Goal: Task Accomplishment & Management: Complete application form

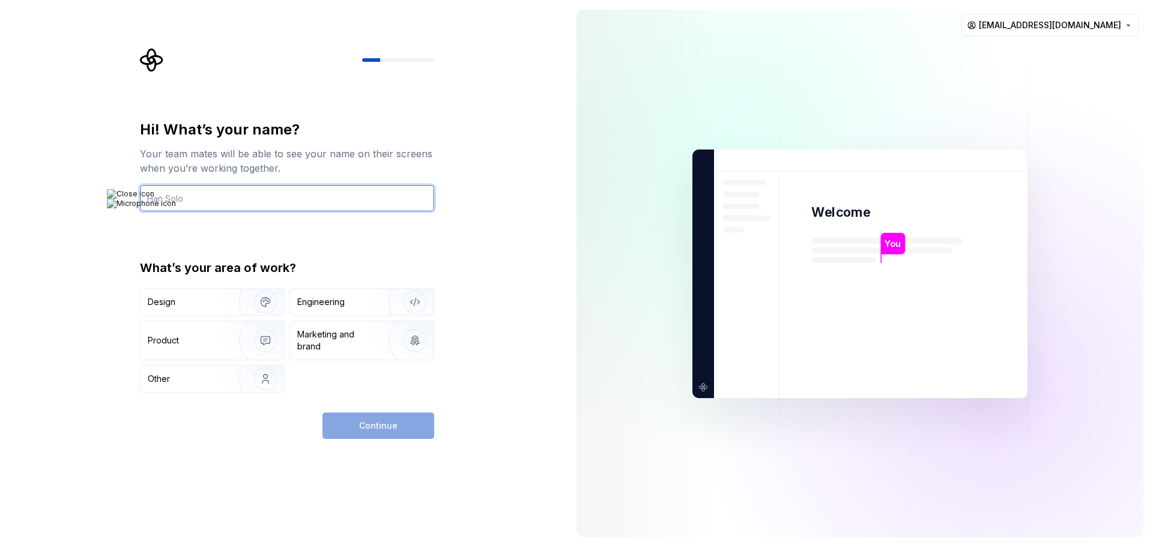
click at [189, 204] on input "text" at bounding box center [287, 198] width 294 height 26
type input "Jerk"
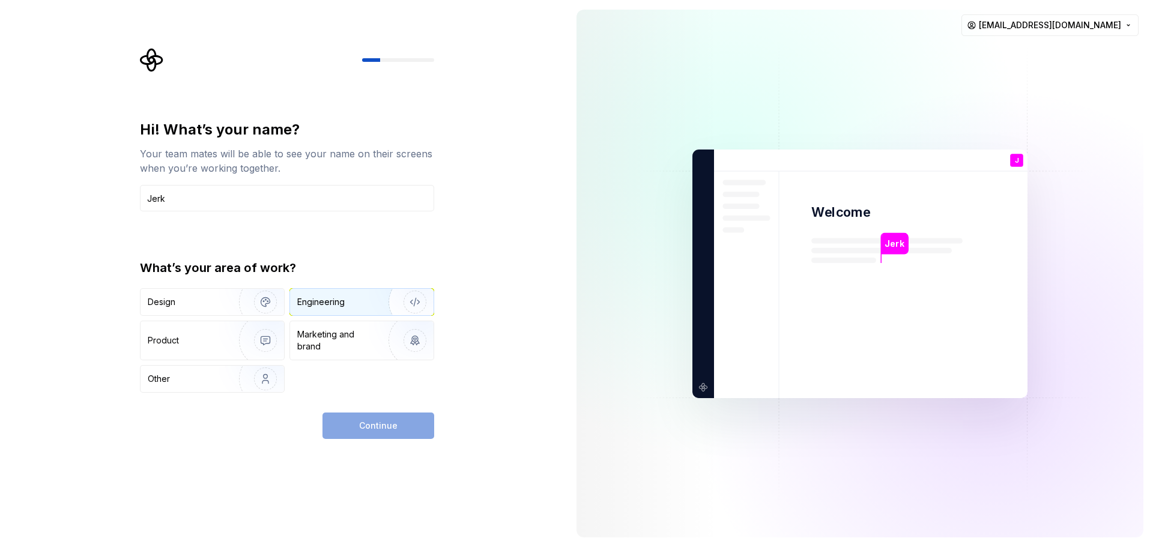
click at [319, 303] on div "Engineering" at bounding box center [320, 302] width 47 height 12
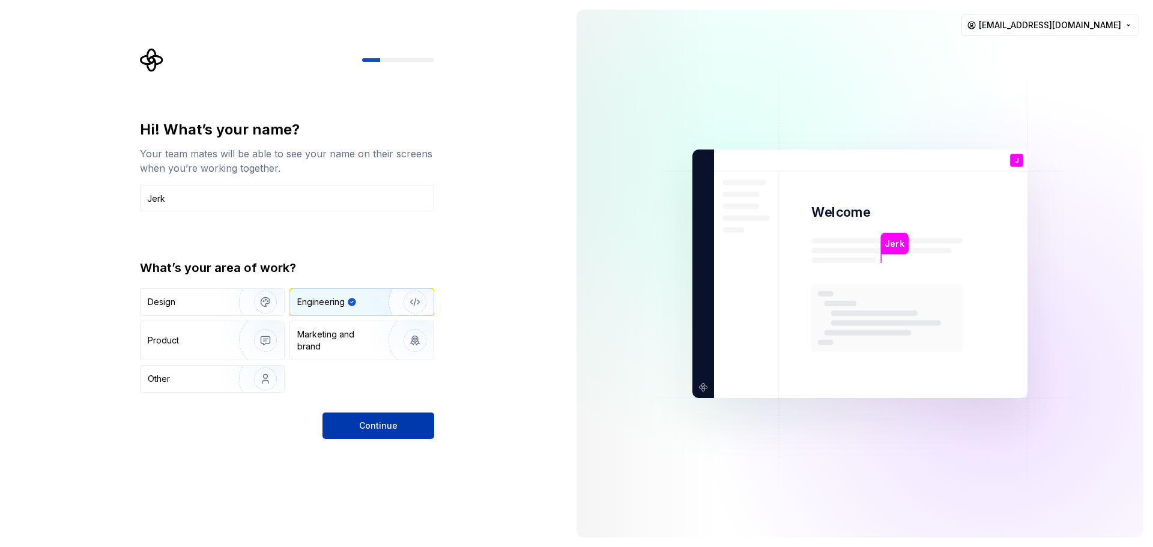
click at [355, 428] on button "Continue" at bounding box center [378, 426] width 112 height 26
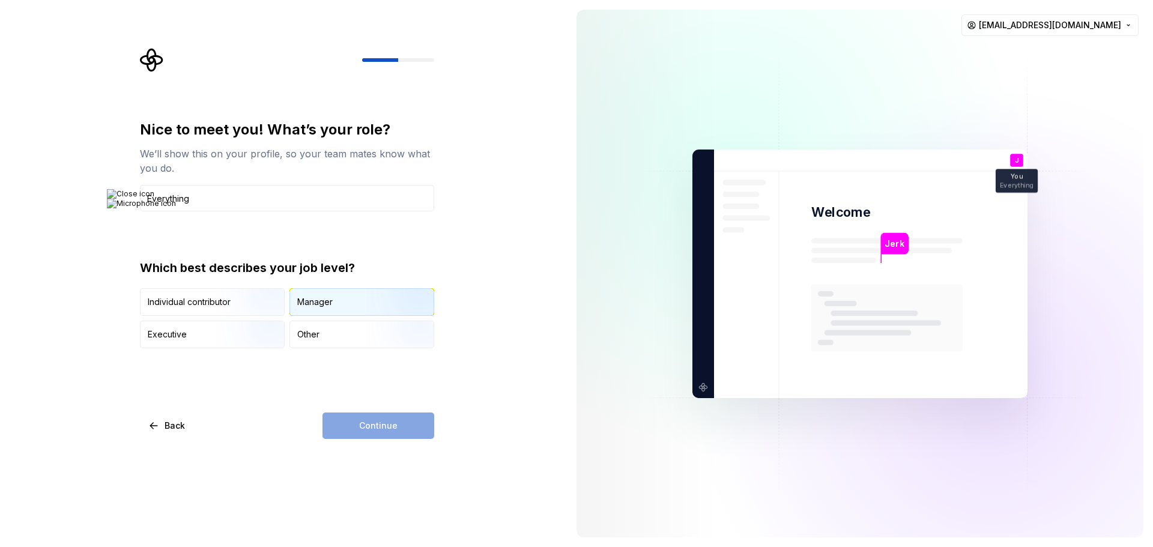
type input "Everything"
click at [318, 297] on div "Manager" at bounding box center [362, 302] width 144 height 26
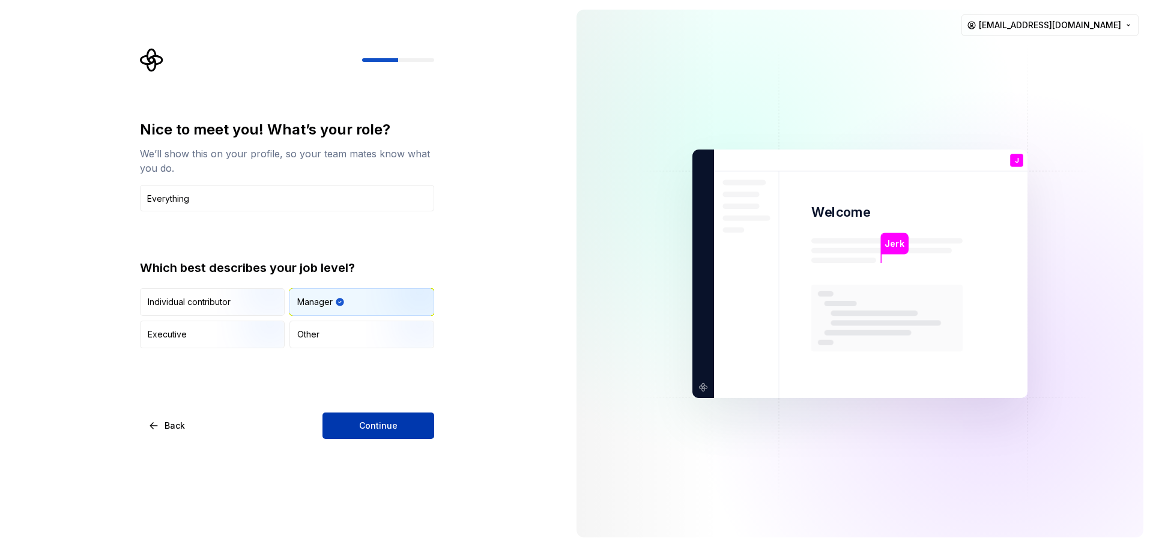
click at [358, 428] on button "Continue" at bounding box center [378, 426] width 112 height 26
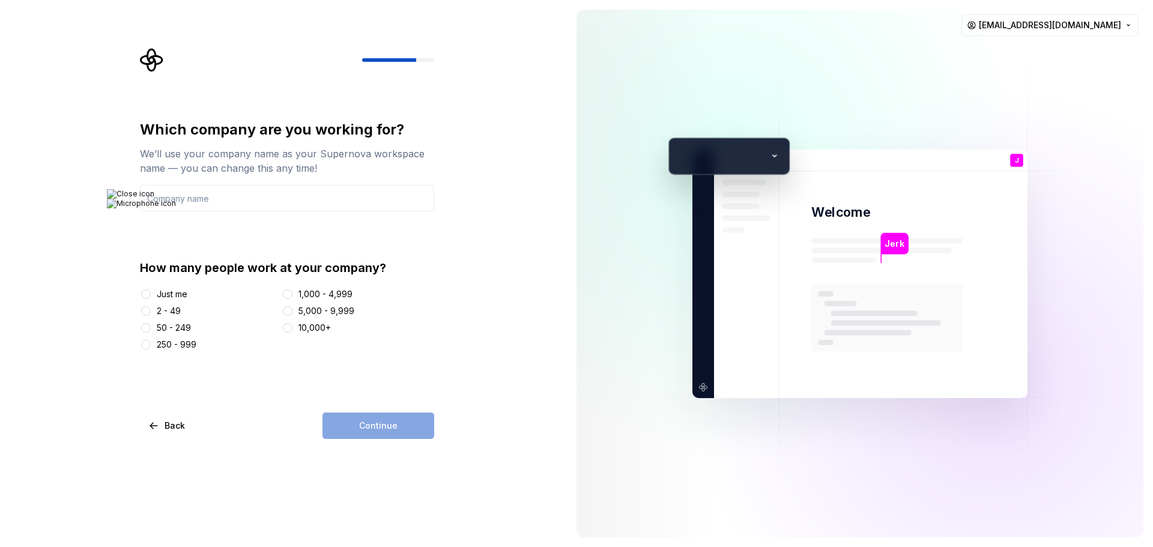
click at [165, 294] on div "Just me" at bounding box center [172, 294] width 31 height 12
click at [151, 294] on button "Just me" at bounding box center [146, 294] width 10 height 10
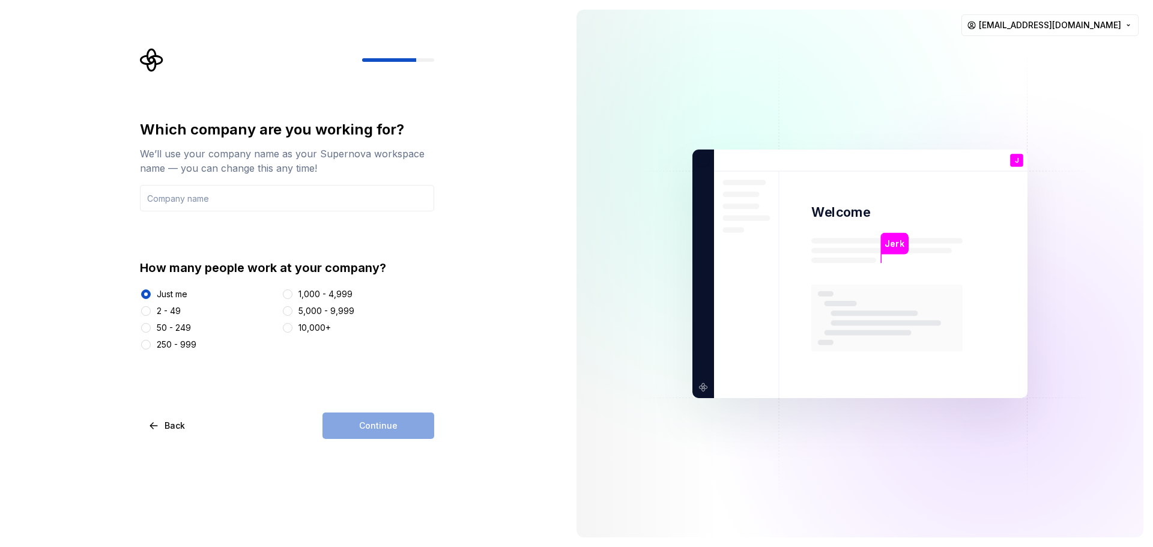
click at [157, 309] on div "2 - 49" at bounding box center [169, 311] width 24 height 12
click at [151, 309] on button "2 - 49" at bounding box center [146, 311] width 10 height 10
click at [345, 461] on div "Which company are you working for? We’ll use your company name as your Supernov…" at bounding box center [283, 273] width 567 height 547
click at [183, 198] on input "text" at bounding box center [287, 198] width 294 height 26
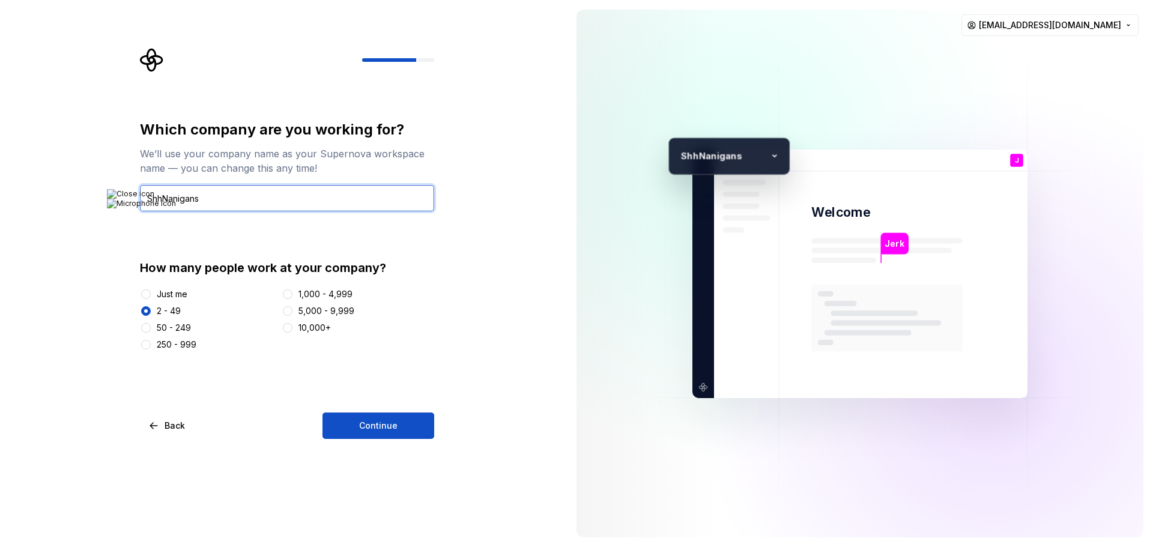
type input "ShhNanigans"
click at [438, 403] on div "Which company are you working for? We’ll use your company name as your Supernov…" at bounding box center [291, 243] width 316 height 391
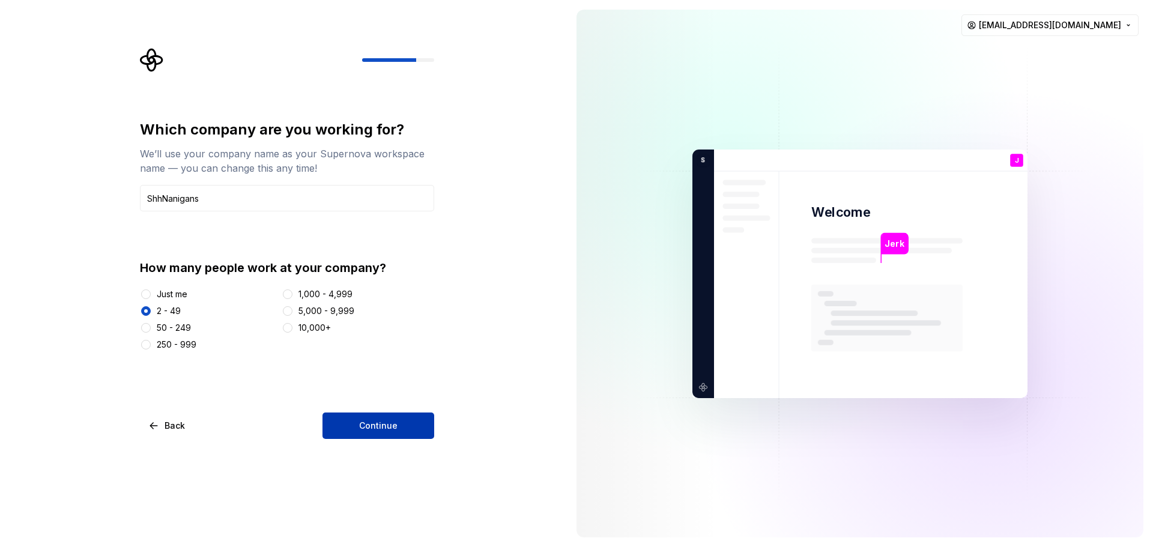
click at [403, 426] on button "Continue" at bounding box center [378, 426] width 112 height 26
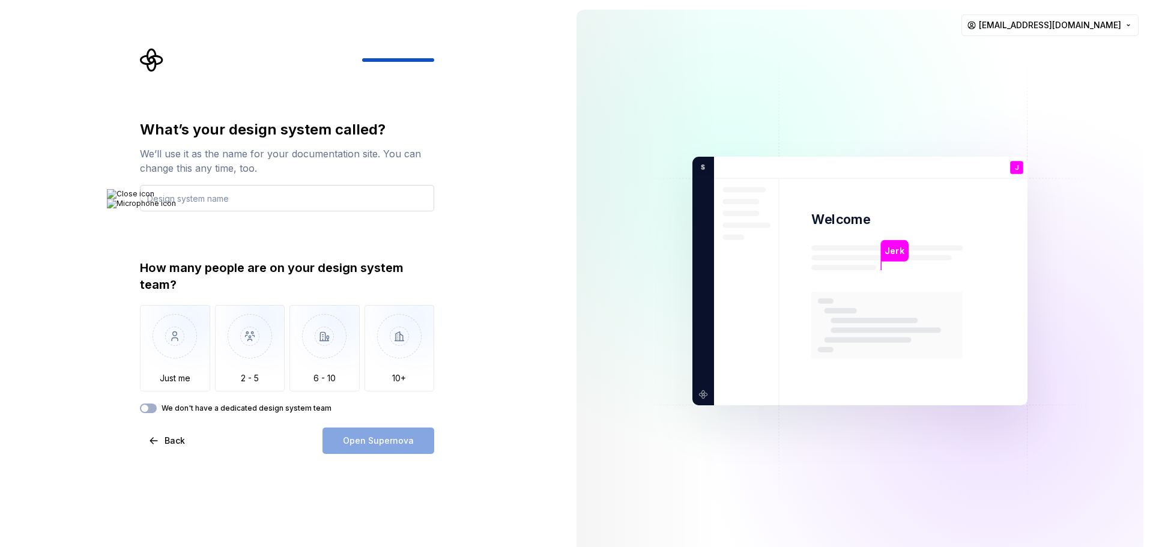
click at [226, 202] on input "text" at bounding box center [287, 198] width 294 height 26
type input "The Fire Pit"
click at [171, 367] on img "button" at bounding box center [175, 345] width 70 height 80
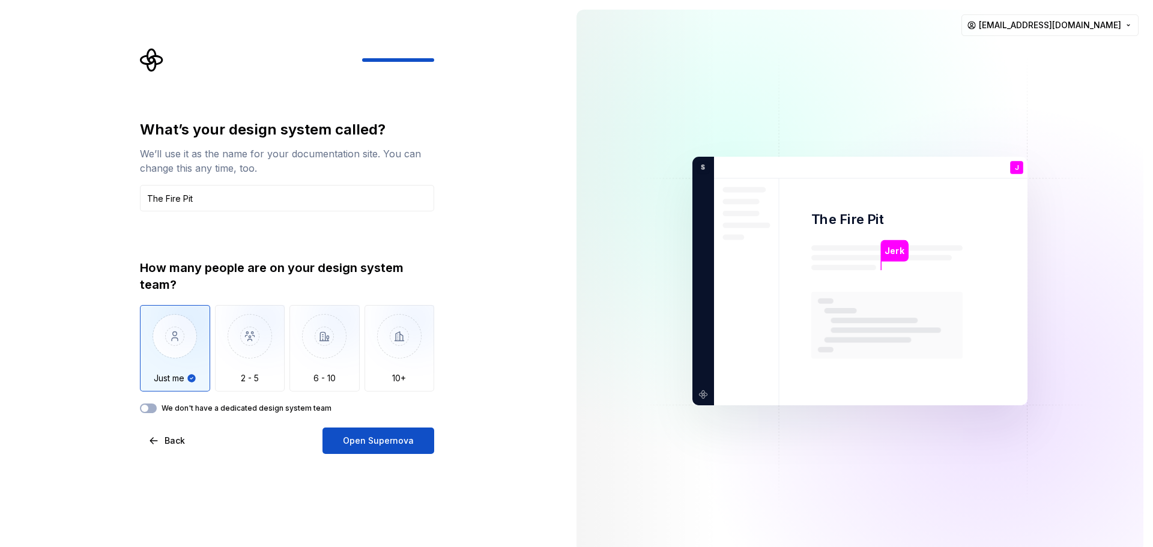
click at [378, 438] on span "Open Supernova" at bounding box center [378, 441] width 71 height 12
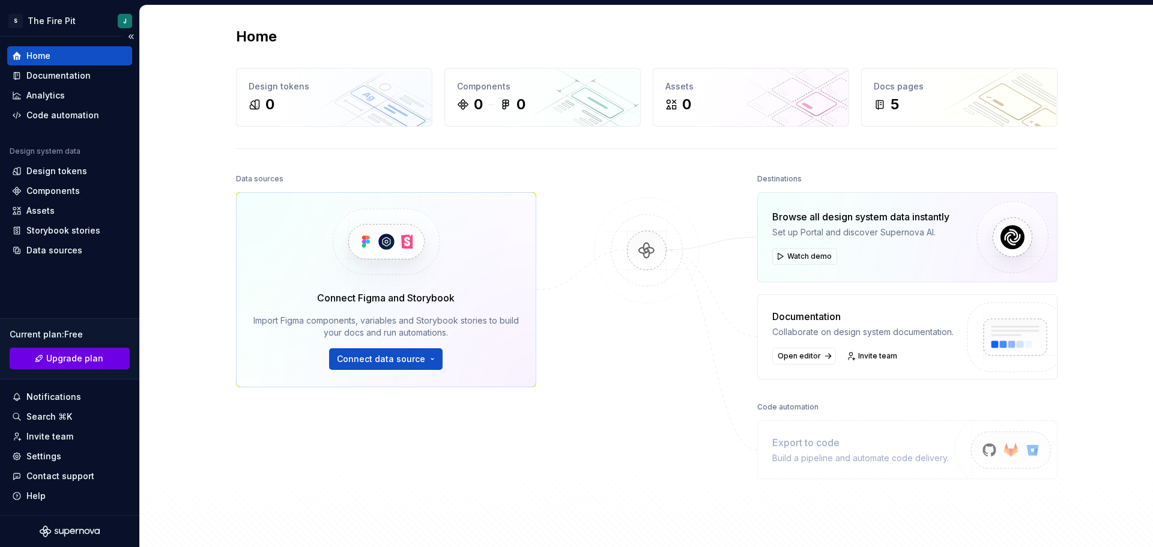
click at [74, 352] on button "Upgrade plan" at bounding box center [70, 359] width 120 height 22
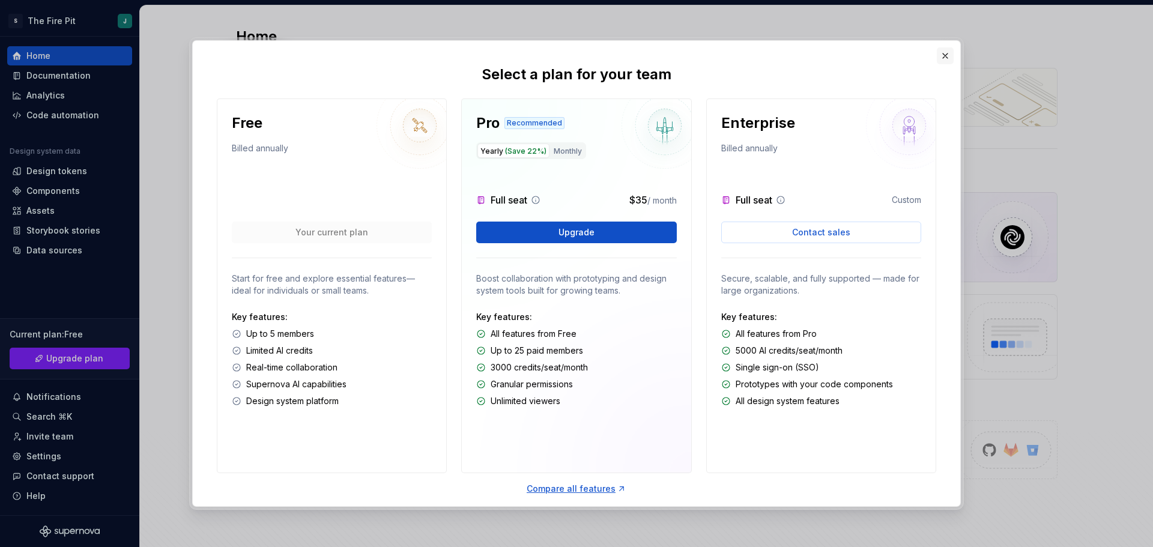
click at [951, 56] on button "button" at bounding box center [945, 55] width 17 height 17
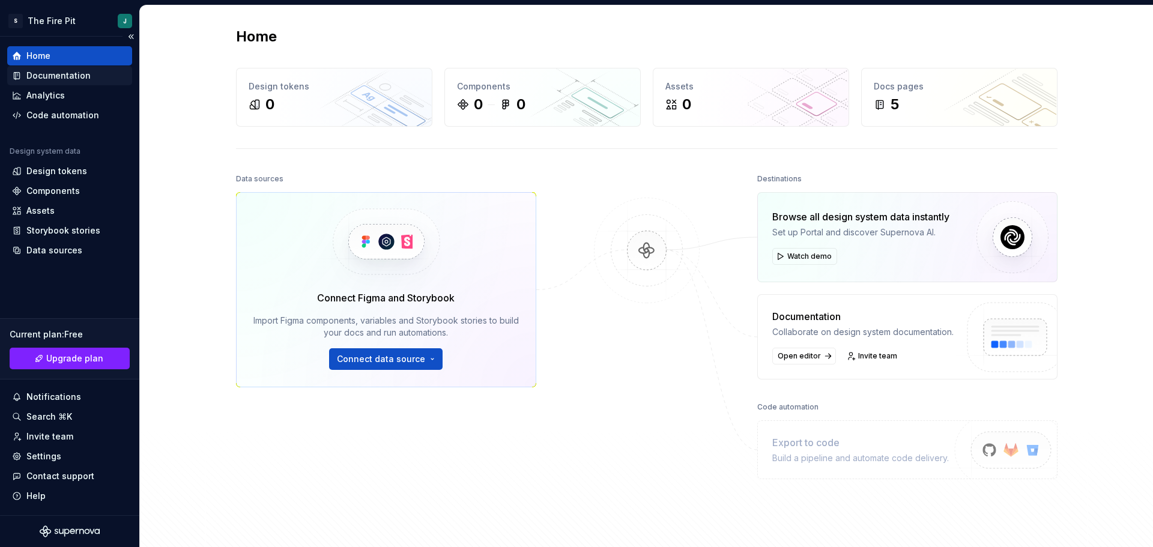
click at [71, 75] on div "Documentation" at bounding box center [58, 76] width 64 height 12
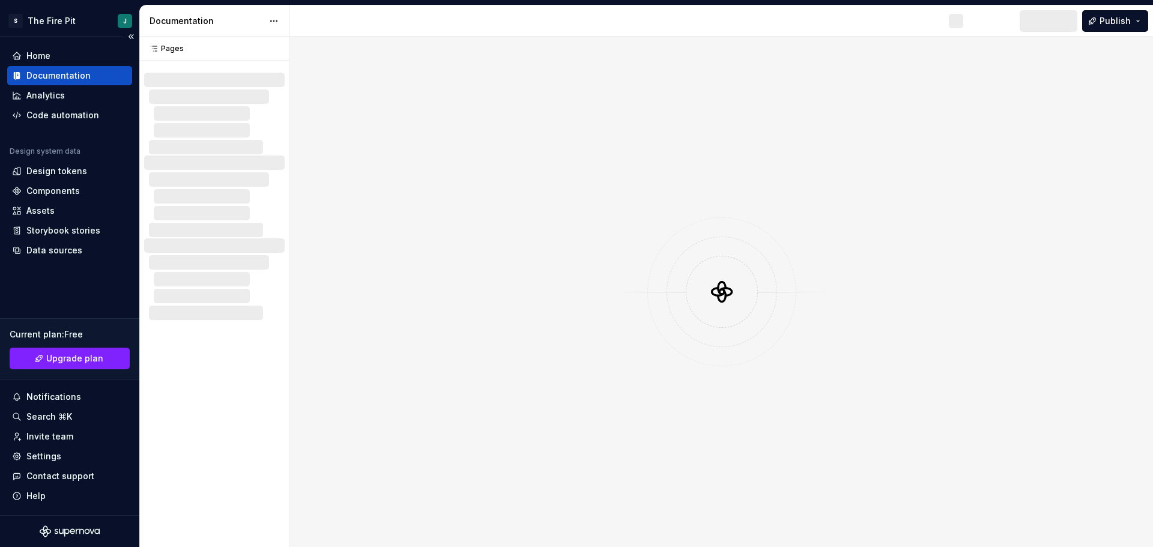
click at [71, 78] on div "Documentation" at bounding box center [58, 76] width 64 height 12
click at [62, 94] on div "Analytics" at bounding box center [45, 95] width 38 height 12
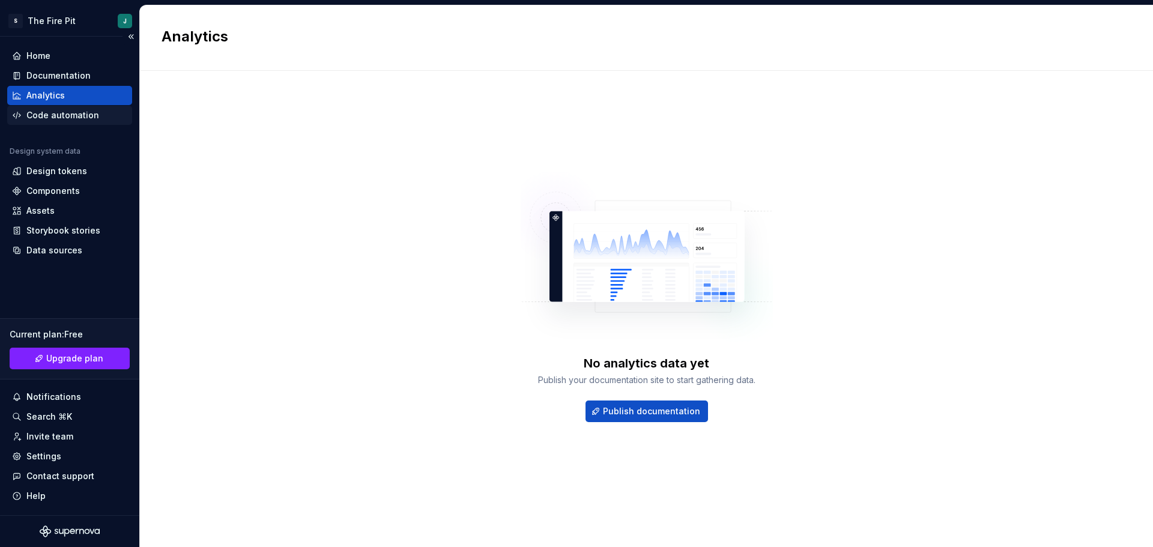
click at [68, 113] on div "Code automation" at bounding box center [62, 115] width 73 height 12
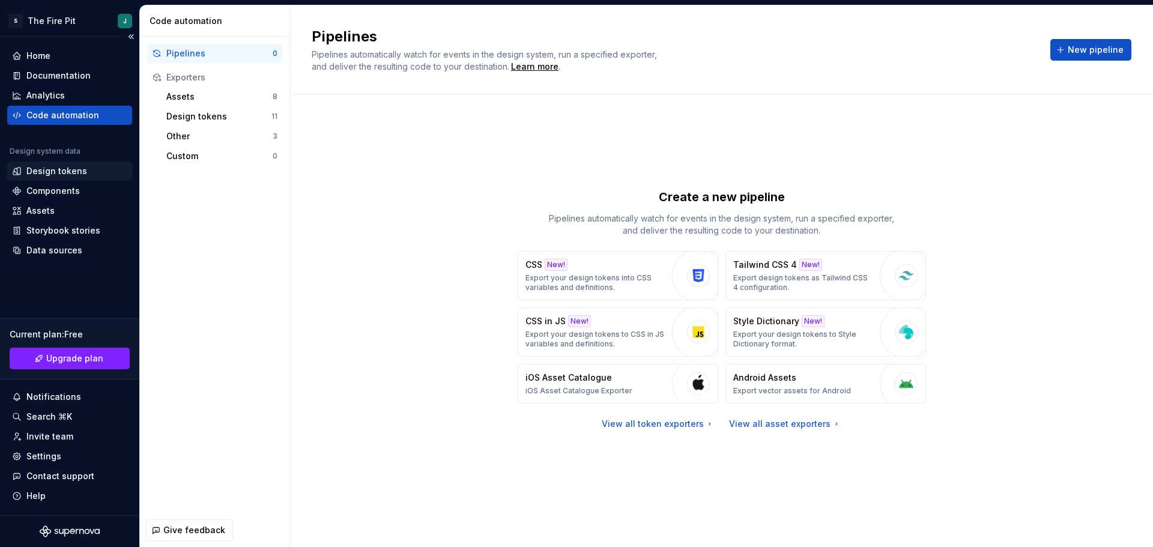
click at [80, 171] on div "Design tokens" at bounding box center [56, 171] width 61 height 12
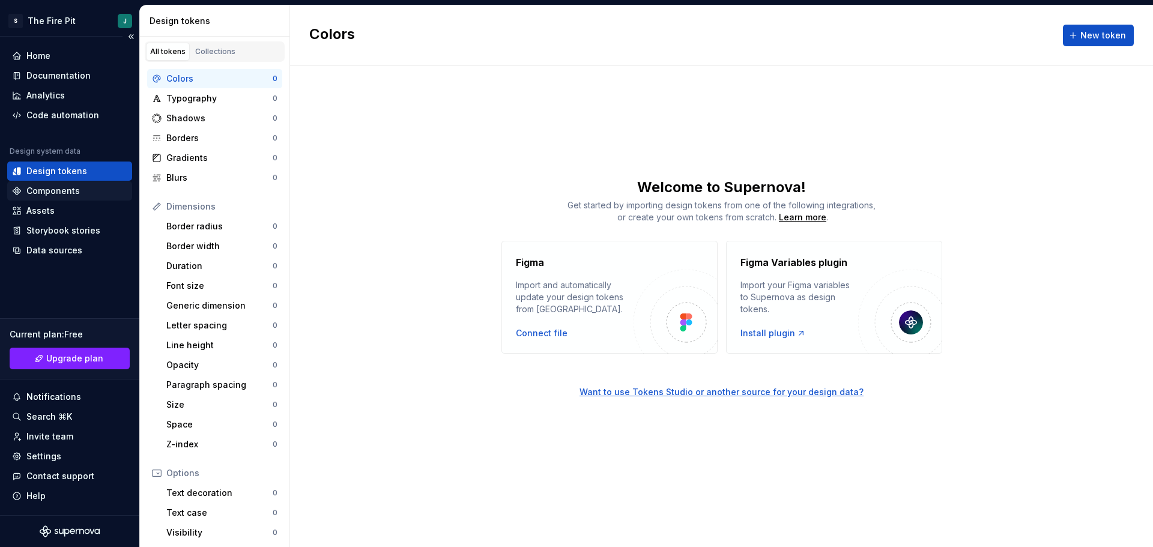
click at [75, 193] on div "Components" at bounding box center [52, 191] width 53 height 12
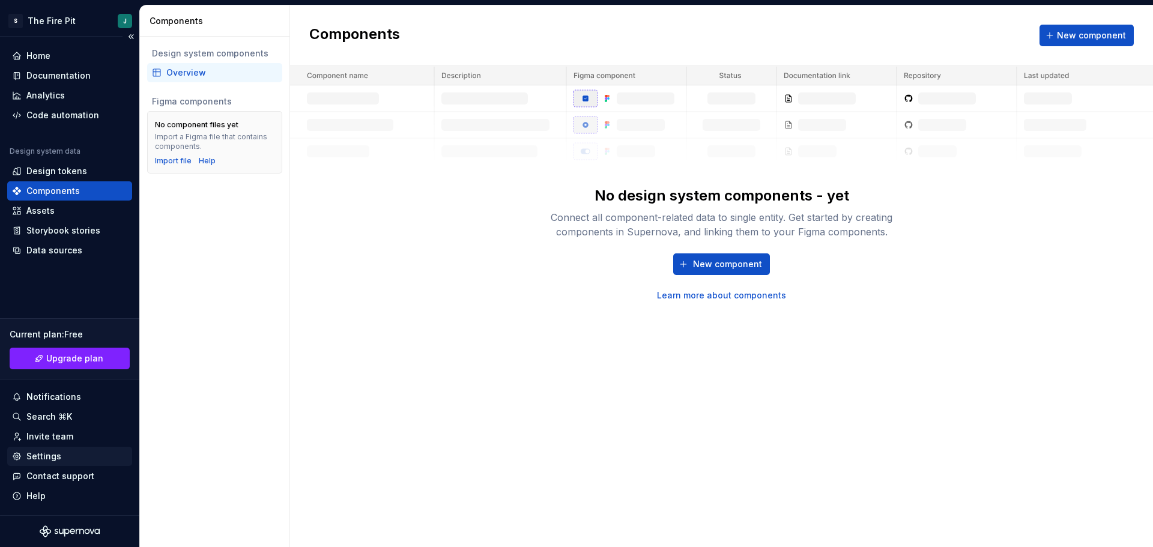
click at [95, 457] on div "Settings" at bounding box center [69, 456] width 115 height 12
